Goal: Information Seeking & Learning: Learn about a topic

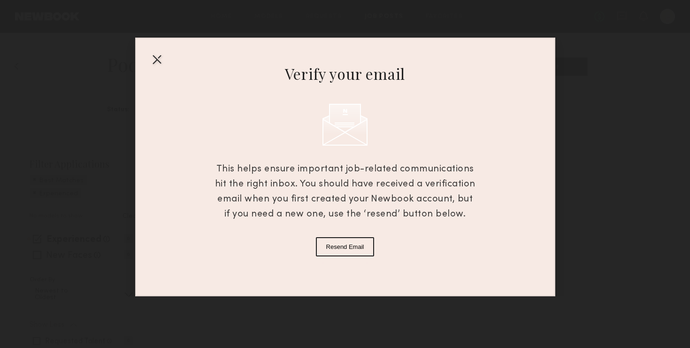
click at [158, 58] on div at bounding box center [156, 59] width 15 height 15
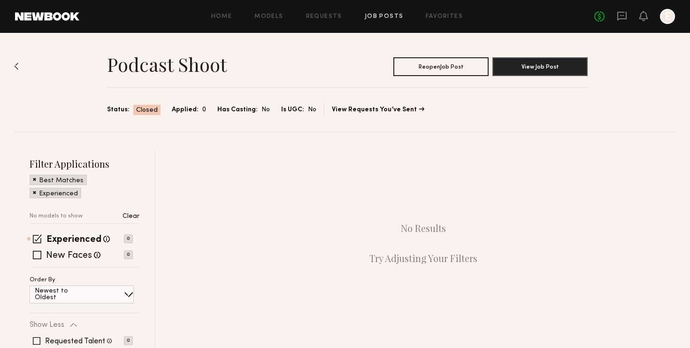
click at [374, 16] on link "Job Posts" at bounding box center [384, 17] width 39 height 6
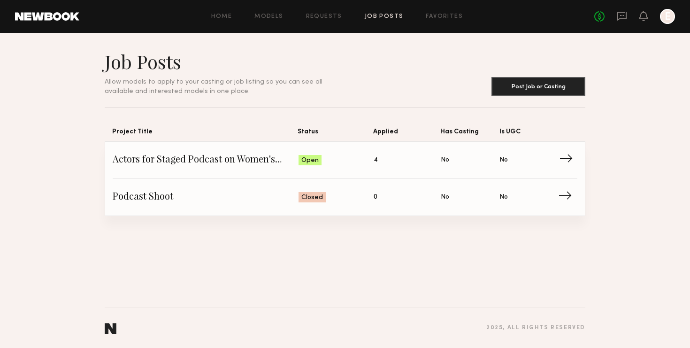
click at [243, 158] on span "Actors for Staged Podcast on Women's Hormonal Health" at bounding box center [206, 160] width 186 height 14
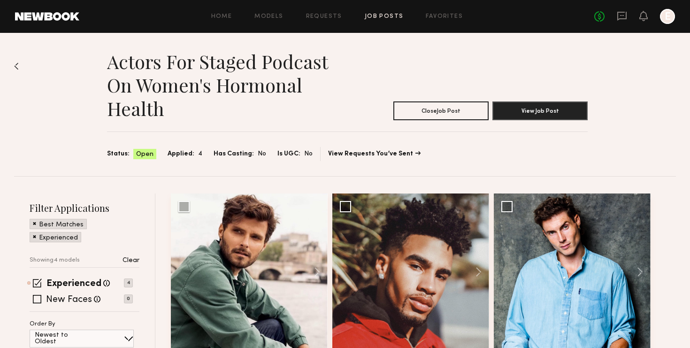
click at [544, 122] on section "Actors for Staged Podcast on Women's Hormonal Health Close Job Post View Job Po…" at bounding box center [347, 105] width 481 height 111
click at [550, 106] on button "View Job Post" at bounding box center [539, 110] width 95 height 19
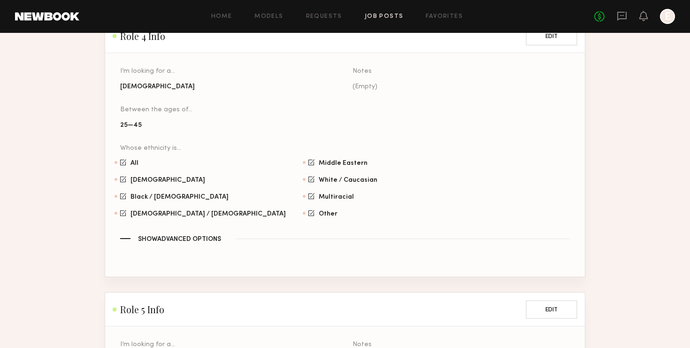
scroll to position [1501, 0]
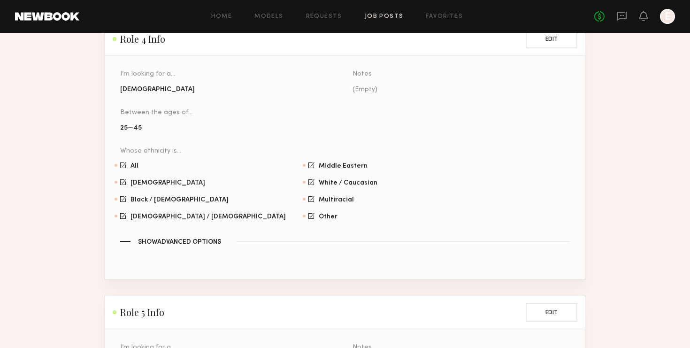
click at [200, 239] on span "Show Advanced Options" at bounding box center [179, 242] width 83 height 7
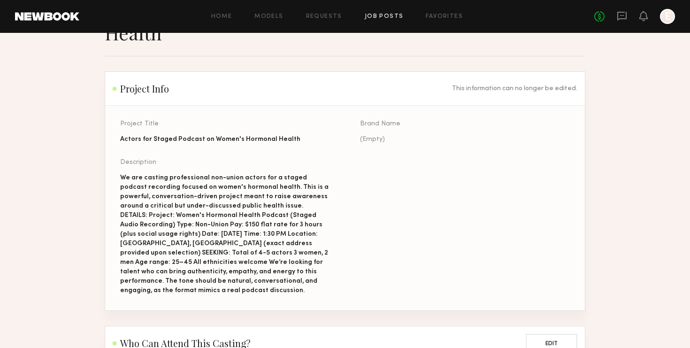
scroll to position [0, 0]
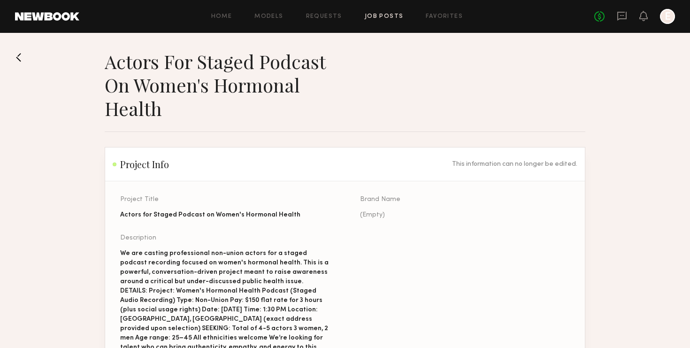
click at [24, 60] on button at bounding box center [22, 57] width 15 height 15
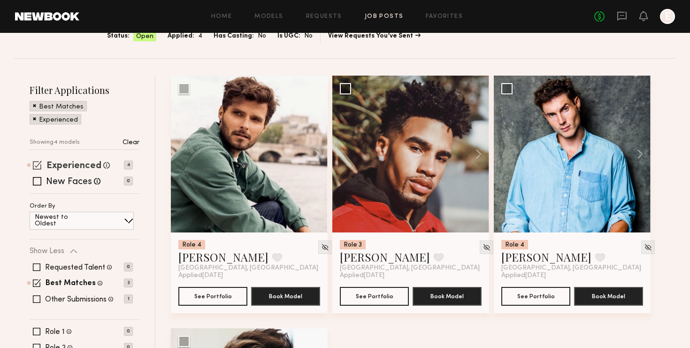
scroll to position [41, 0]
